Goal: Information Seeking & Learning: Find specific fact

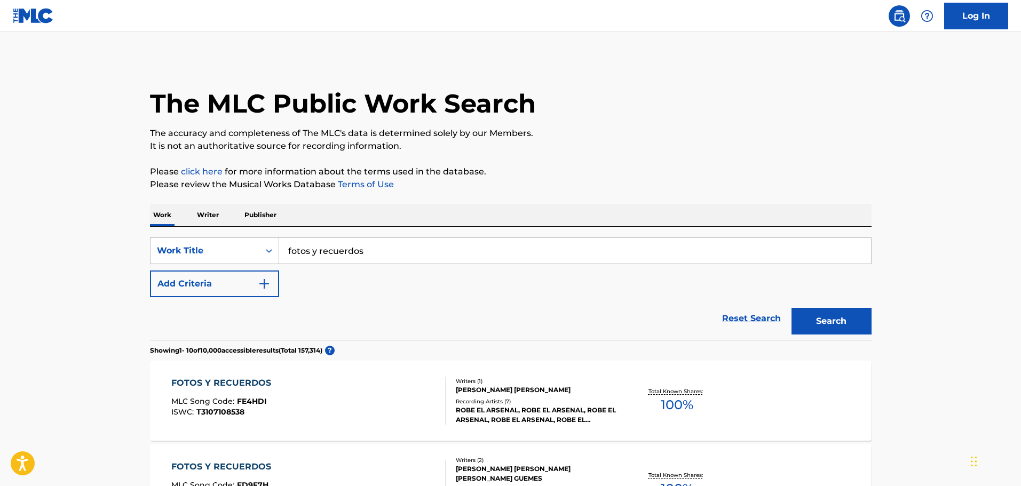
click at [348, 253] on input "fotos y recuerdos" at bounding box center [575, 251] width 592 height 26
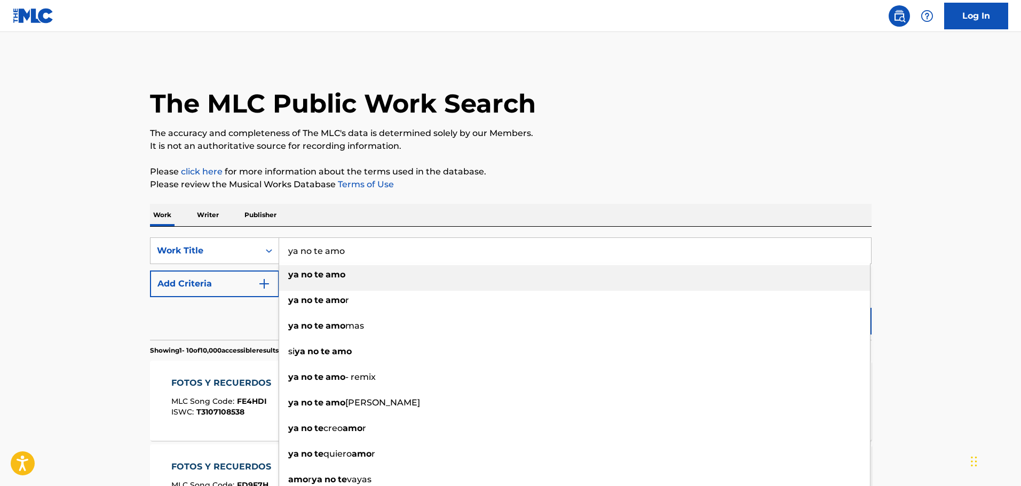
type input "ya no te amo"
click at [315, 280] on div "ya no te amo" at bounding box center [574, 274] width 591 height 19
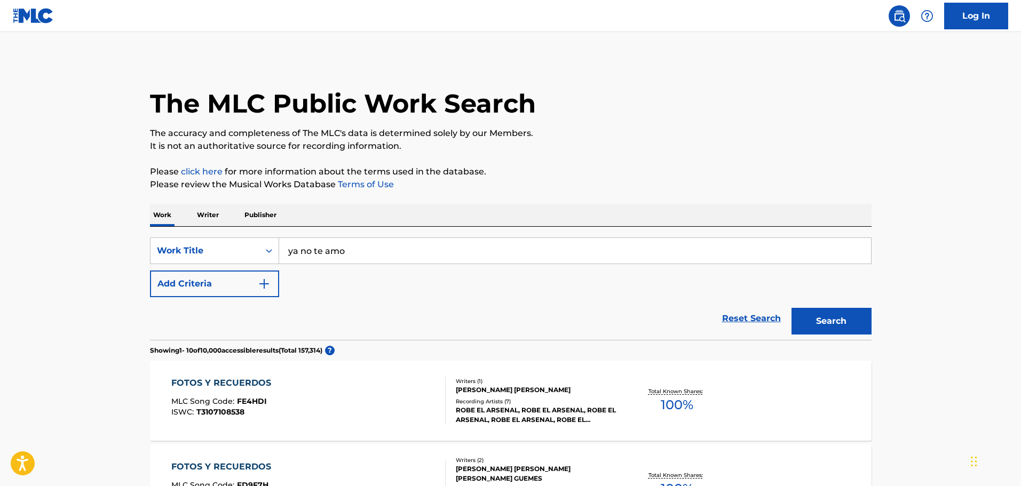
click at [270, 283] on img "Search Form" at bounding box center [264, 284] width 13 height 13
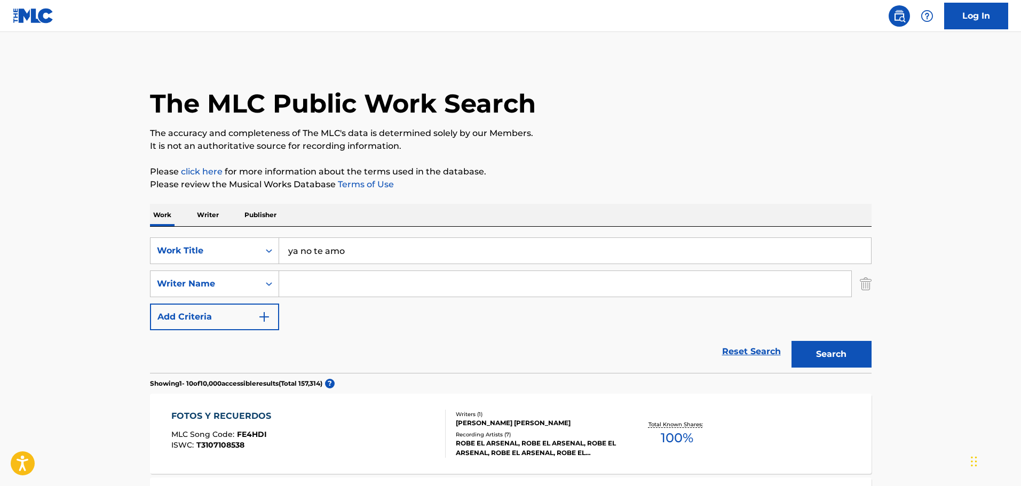
click at [347, 281] on input "Search Form" at bounding box center [565, 284] width 572 height 26
click at [792, 341] on button "Search" at bounding box center [832, 354] width 80 height 27
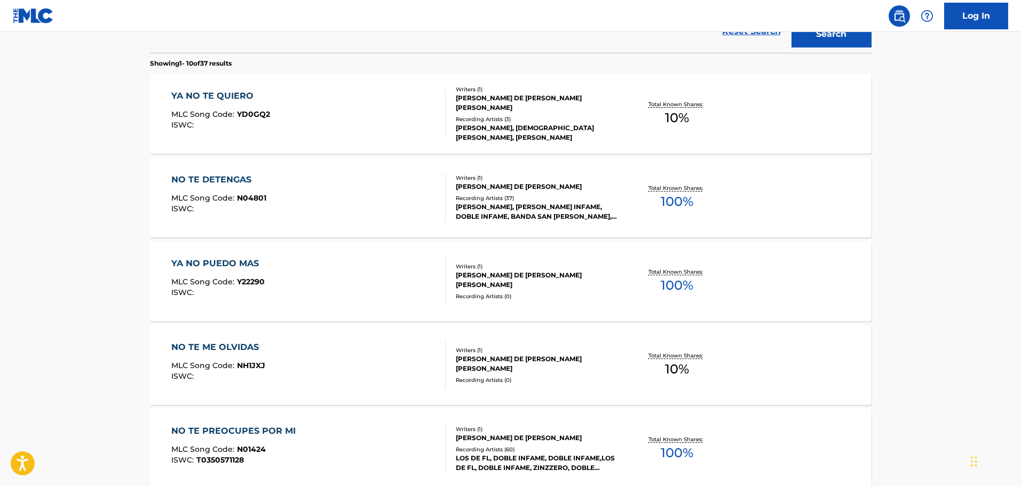
scroll to position [107, 0]
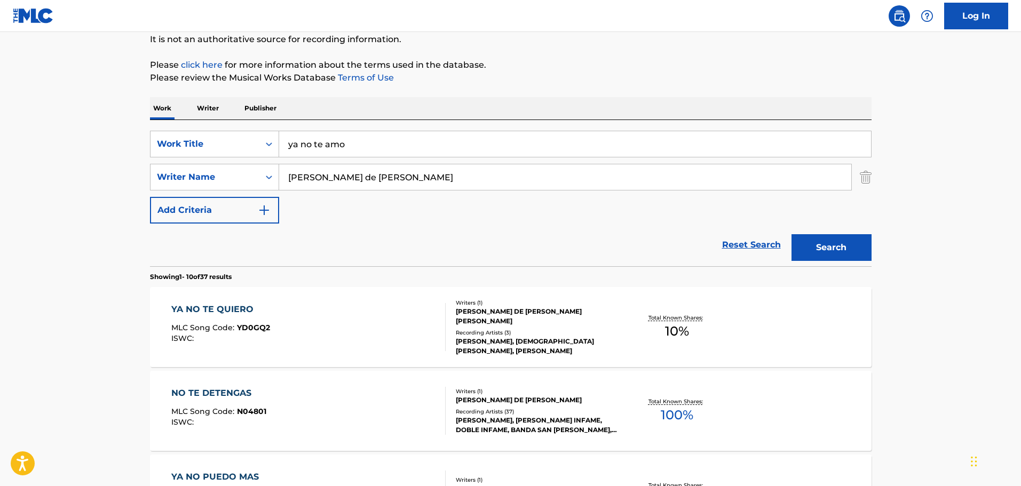
click at [343, 185] on input "[PERSON_NAME] de [PERSON_NAME]" at bounding box center [565, 177] width 572 height 26
type input "[PERSON_NAME]"
click at [792, 234] on button "Search" at bounding box center [832, 247] width 80 height 27
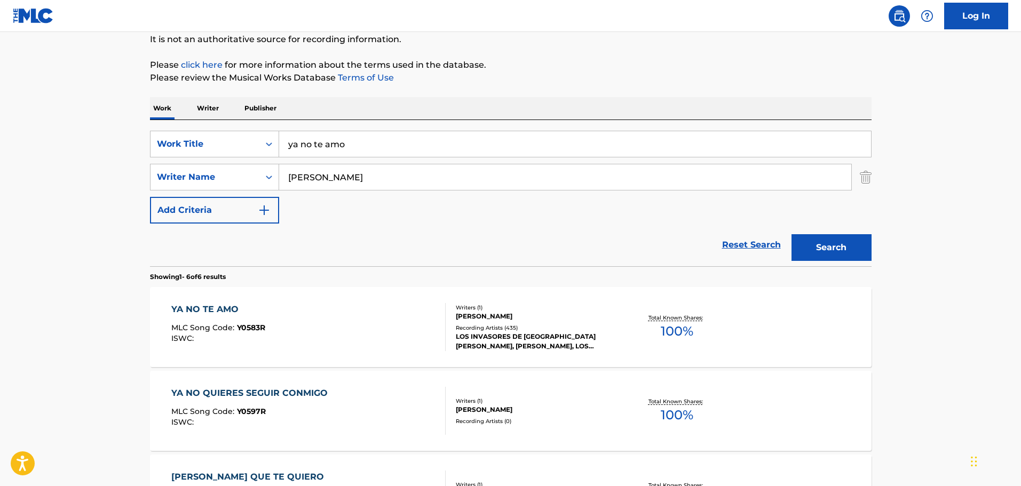
click at [374, 333] on div "YA NO TE AMO MLC Song Code : Y0583R ISWC :" at bounding box center [308, 327] width 274 height 48
